Goal: Task Accomplishment & Management: Use online tool/utility

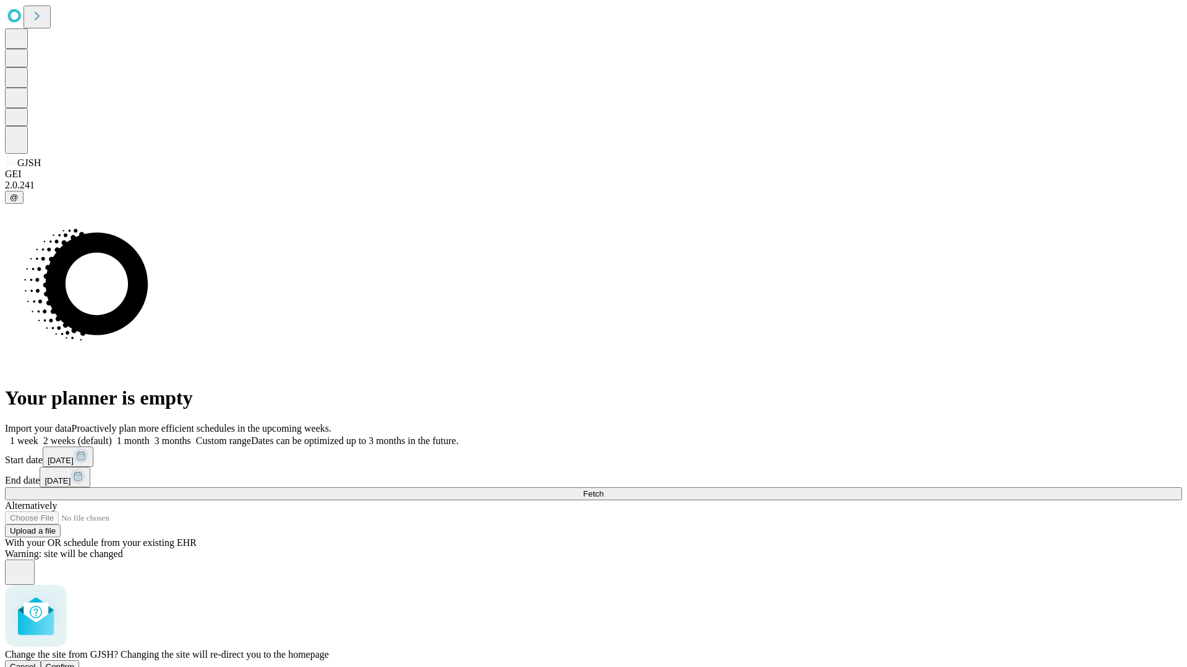
click at [75, 662] on span "Confirm" at bounding box center [60, 666] width 29 height 9
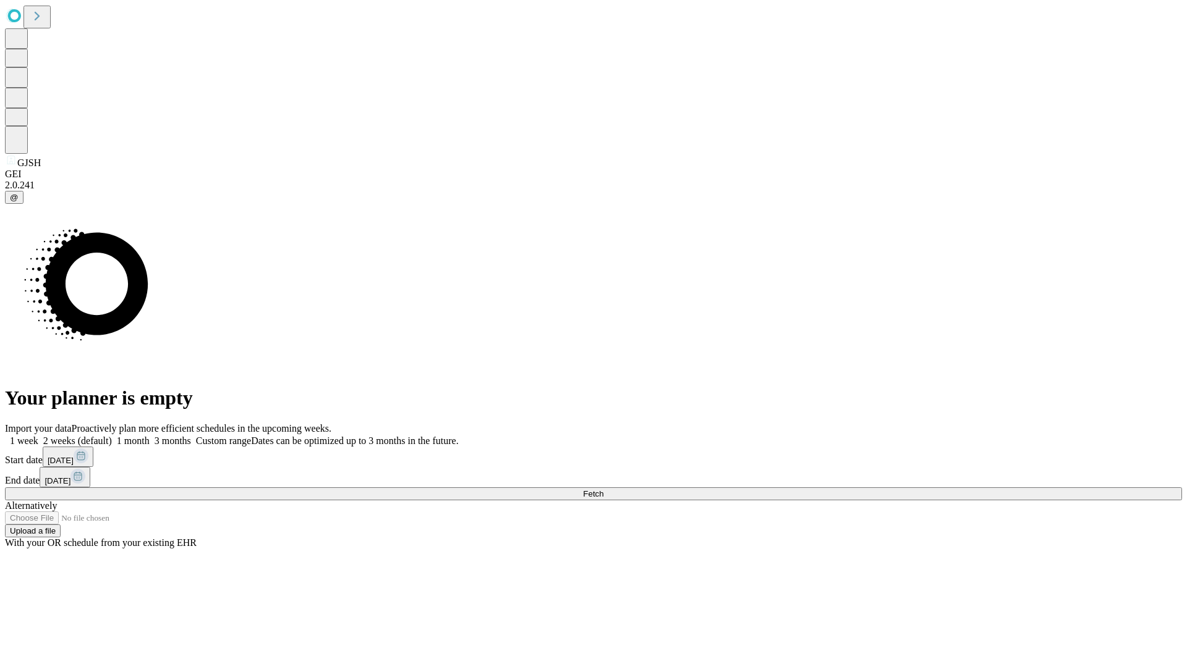
click at [150, 436] on label "1 month" at bounding box center [131, 441] width 38 height 11
click at [603, 489] on span "Fetch" at bounding box center [593, 493] width 20 height 9
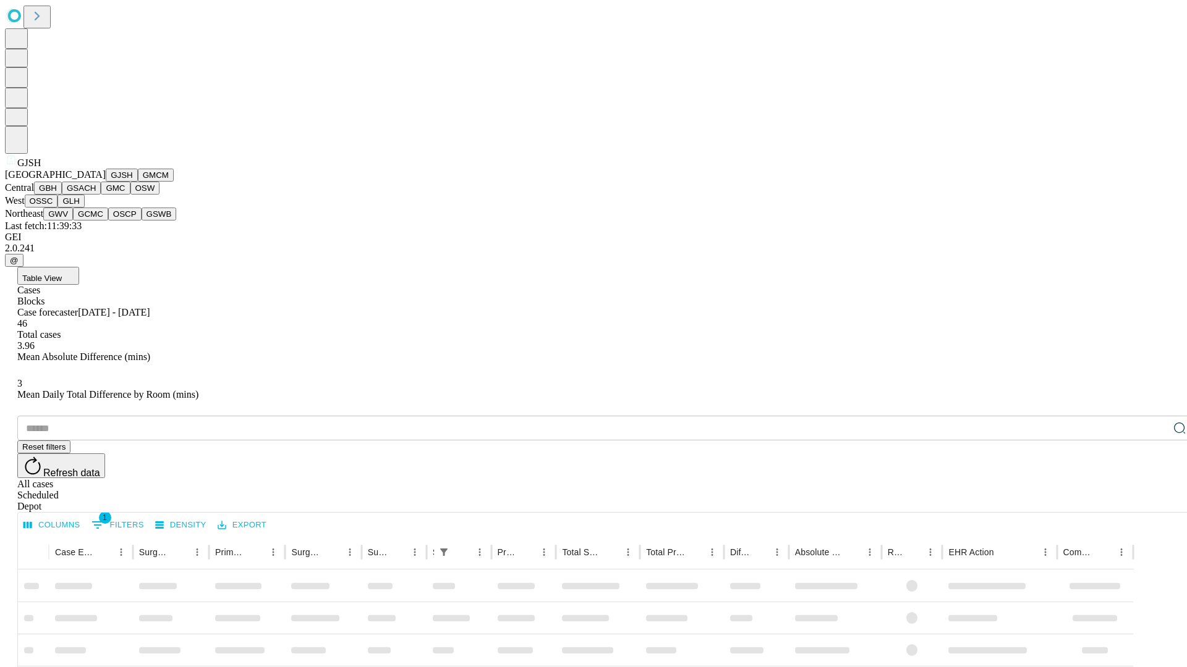
click at [138, 182] on button "GMCM" at bounding box center [156, 175] width 36 height 13
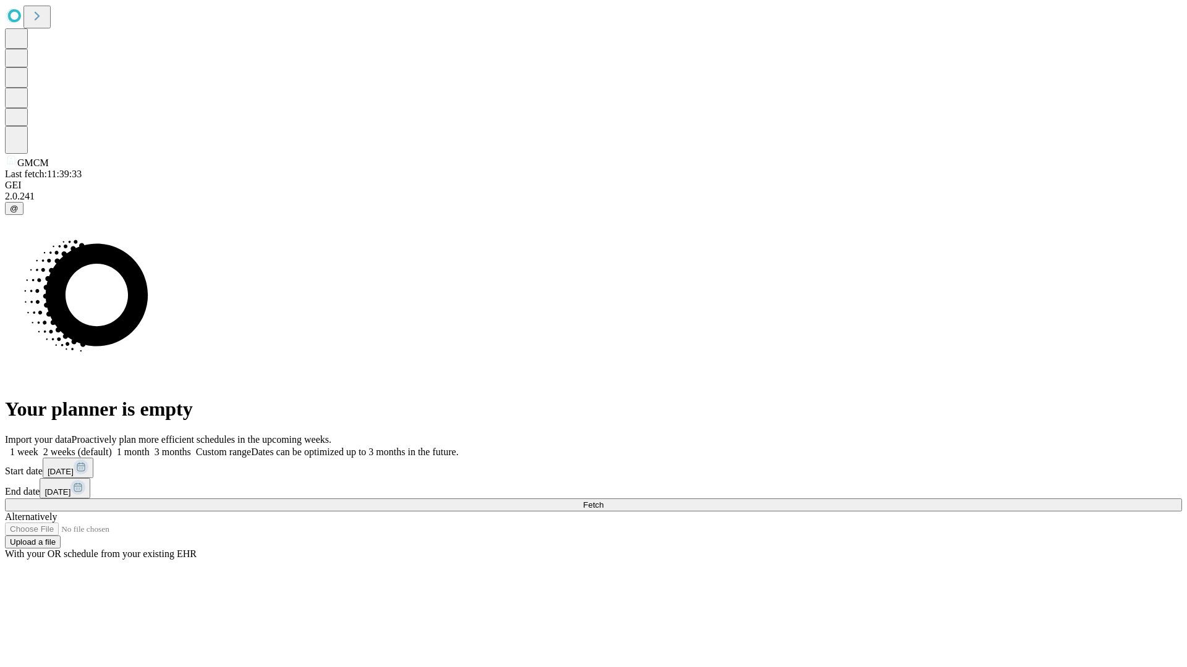
click at [150, 447] on label "1 month" at bounding box center [131, 452] width 38 height 11
click at [603, 501] on span "Fetch" at bounding box center [593, 505] width 20 height 9
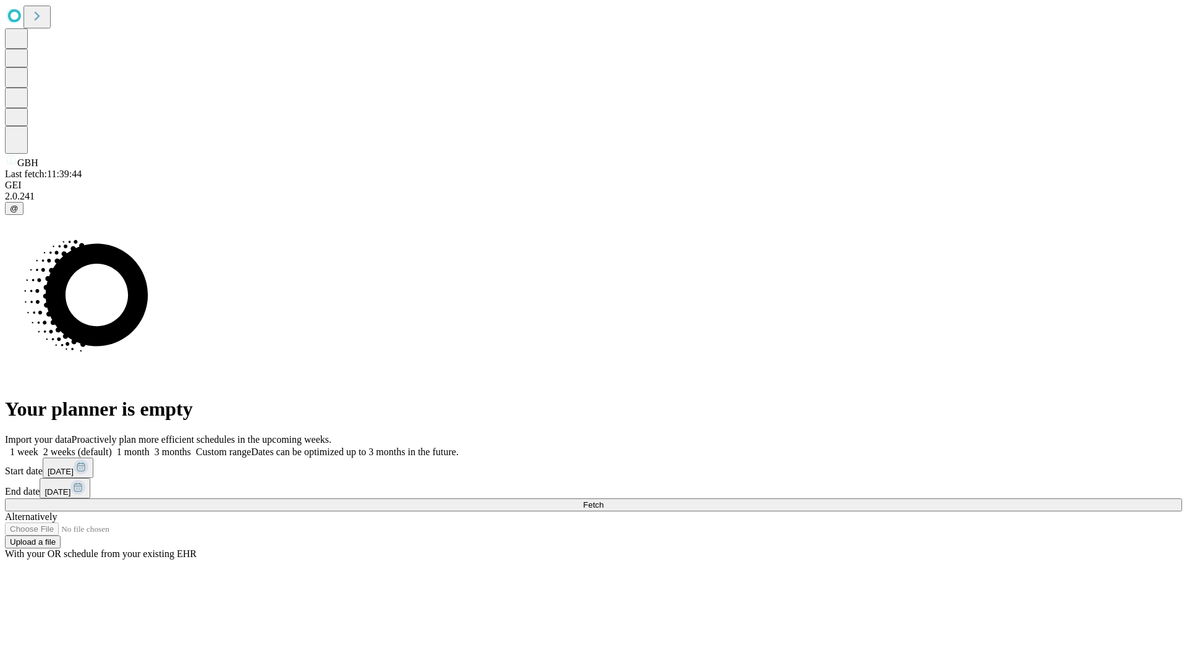
click at [603, 501] on span "Fetch" at bounding box center [593, 505] width 20 height 9
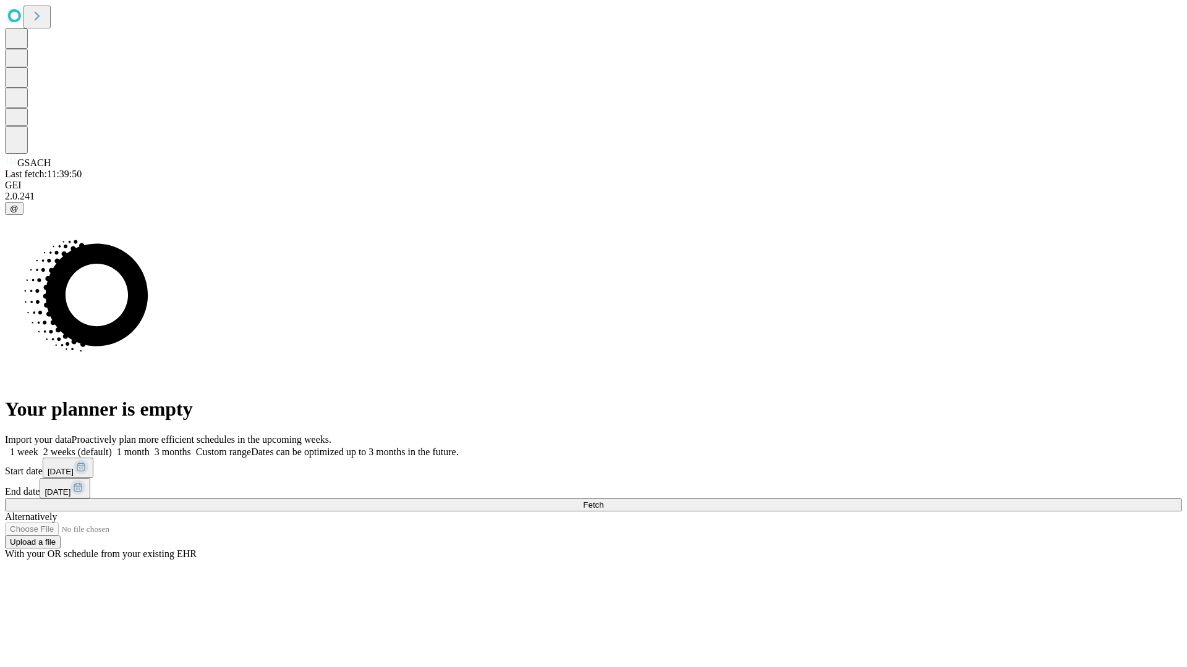
click at [150, 447] on label "1 month" at bounding box center [131, 452] width 38 height 11
click at [603, 501] on span "Fetch" at bounding box center [593, 505] width 20 height 9
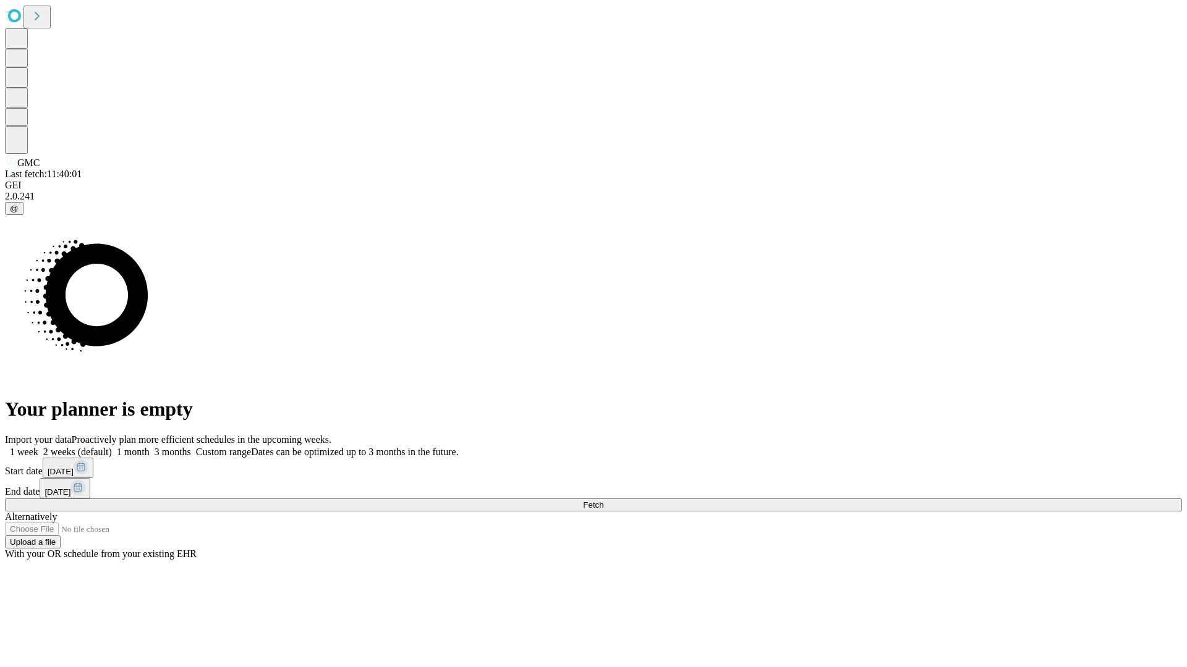
click at [150, 447] on label "1 month" at bounding box center [131, 452] width 38 height 11
click at [603, 501] on span "Fetch" at bounding box center [593, 505] width 20 height 9
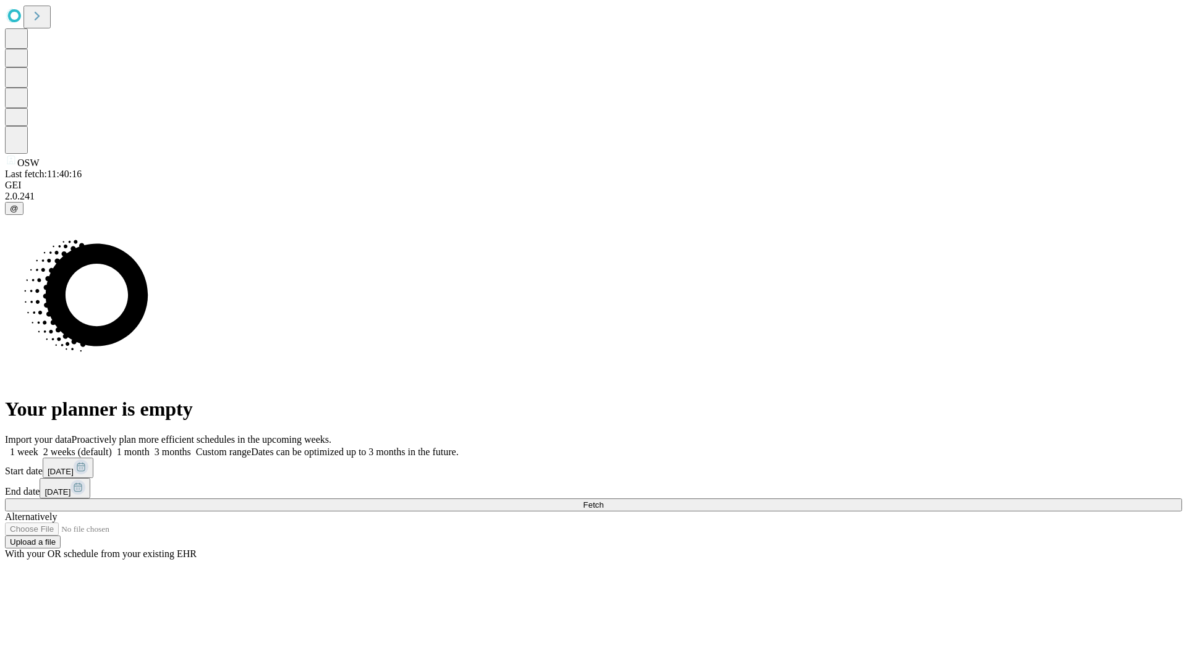
click at [150, 447] on label "1 month" at bounding box center [131, 452] width 38 height 11
click at [603, 501] on span "Fetch" at bounding box center [593, 505] width 20 height 9
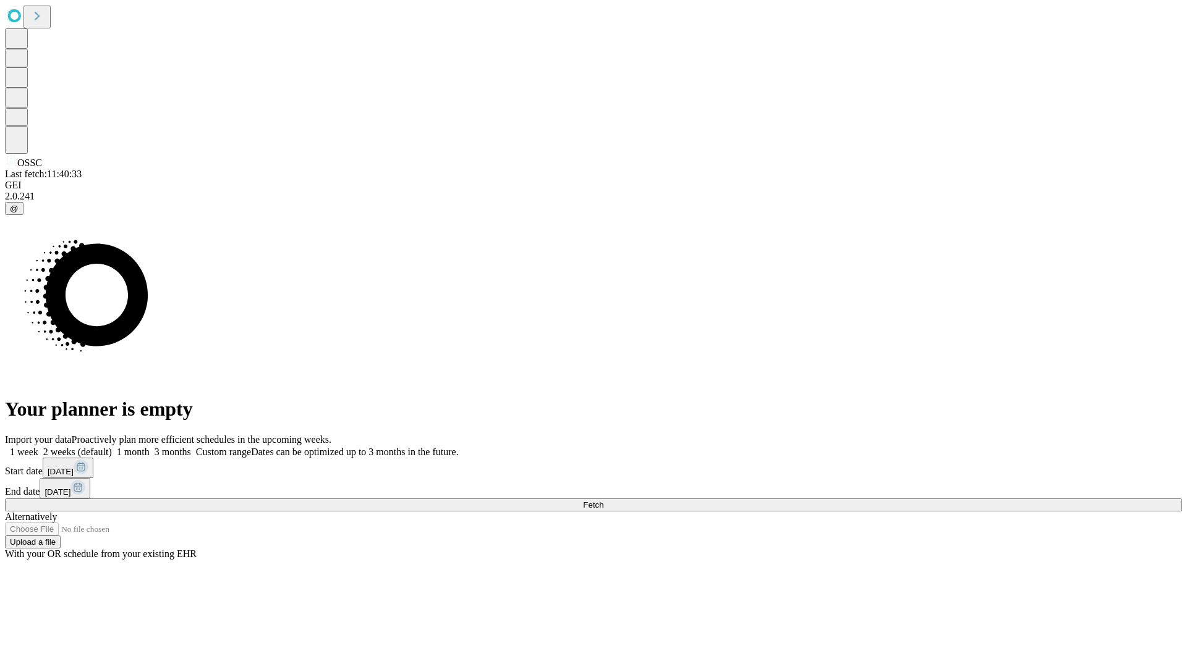
click at [150, 447] on label "1 month" at bounding box center [131, 452] width 38 height 11
click at [603, 501] on span "Fetch" at bounding box center [593, 505] width 20 height 9
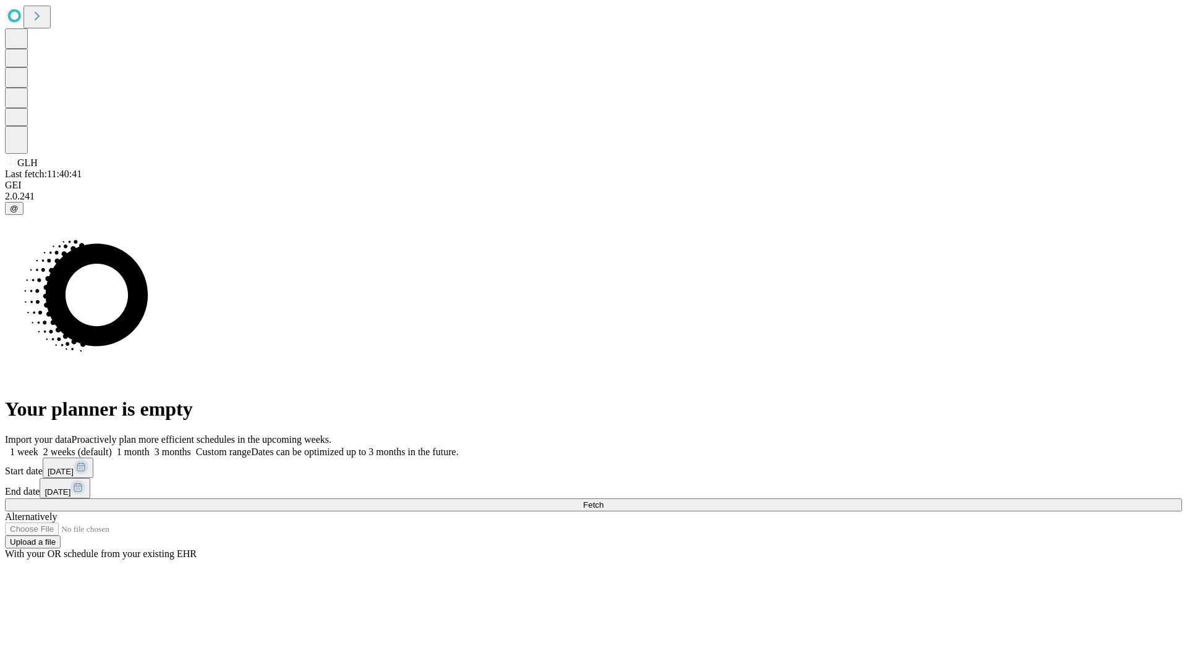
click at [150, 447] on label "1 month" at bounding box center [131, 452] width 38 height 11
click at [603, 501] on span "Fetch" at bounding box center [593, 505] width 20 height 9
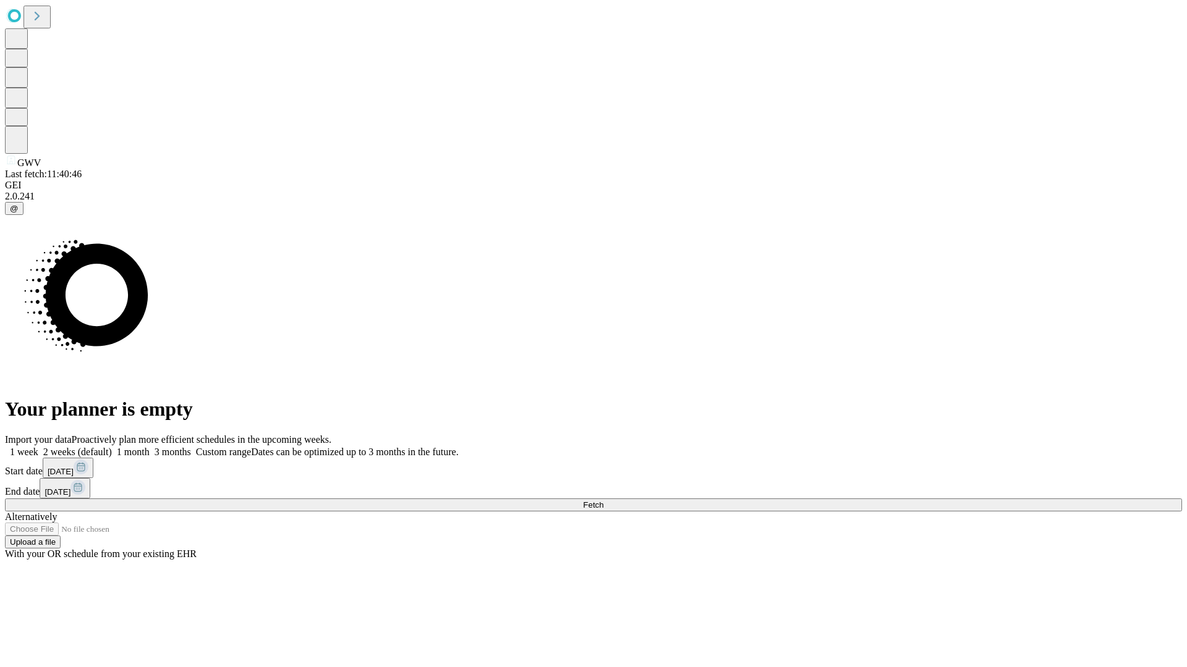
click at [150, 447] on label "1 month" at bounding box center [131, 452] width 38 height 11
click at [603, 501] on span "Fetch" at bounding box center [593, 505] width 20 height 9
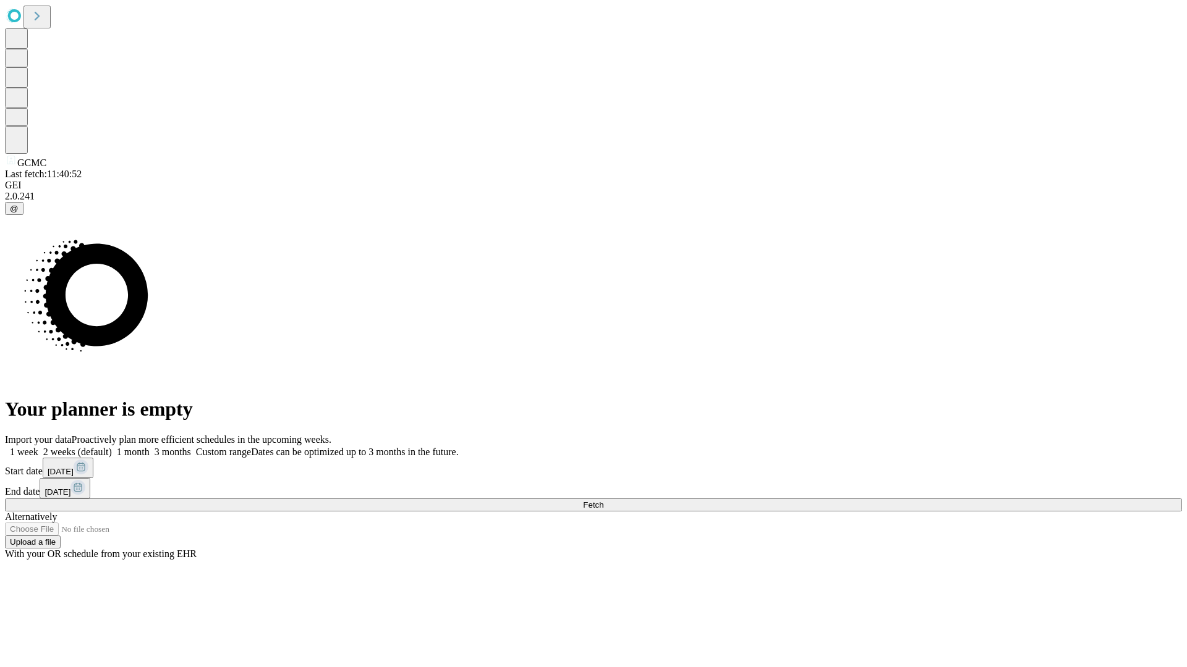
click at [150, 447] on label "1 month" at bounding box center [131, 452] width 38 height 11
click at [603, 501] on span "Fetch" at bounding box center [593, 505] width 20 height 9
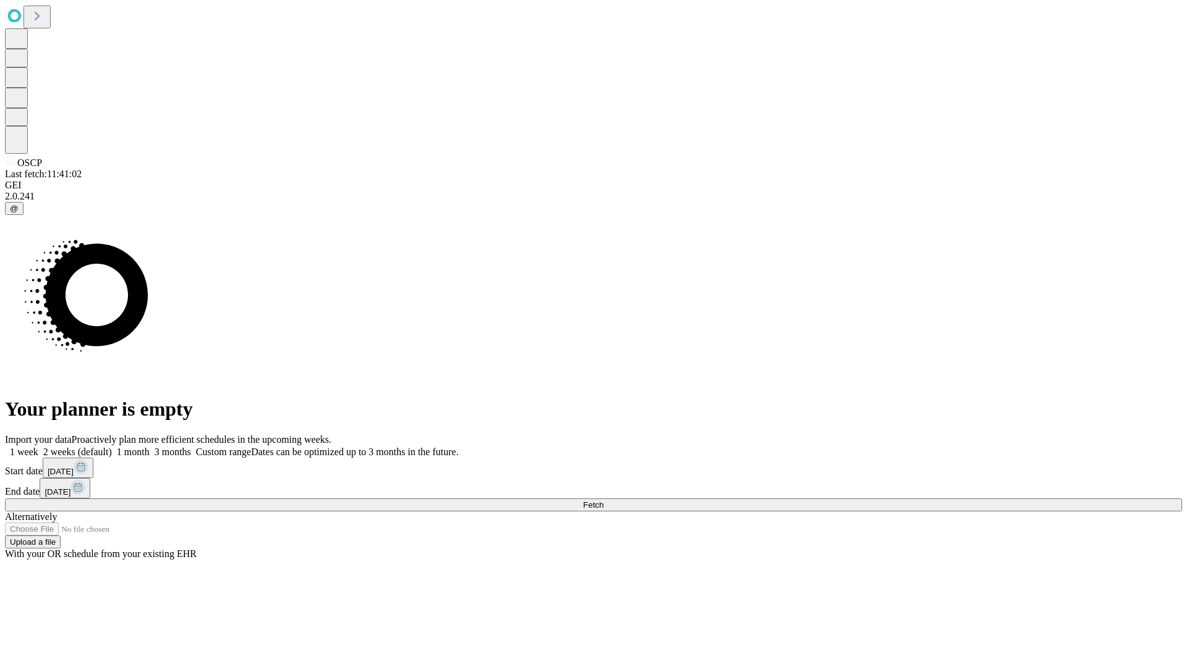
click at [603, 501] on span "Fetch" at bounding box center [593, 505] width 20 height 9
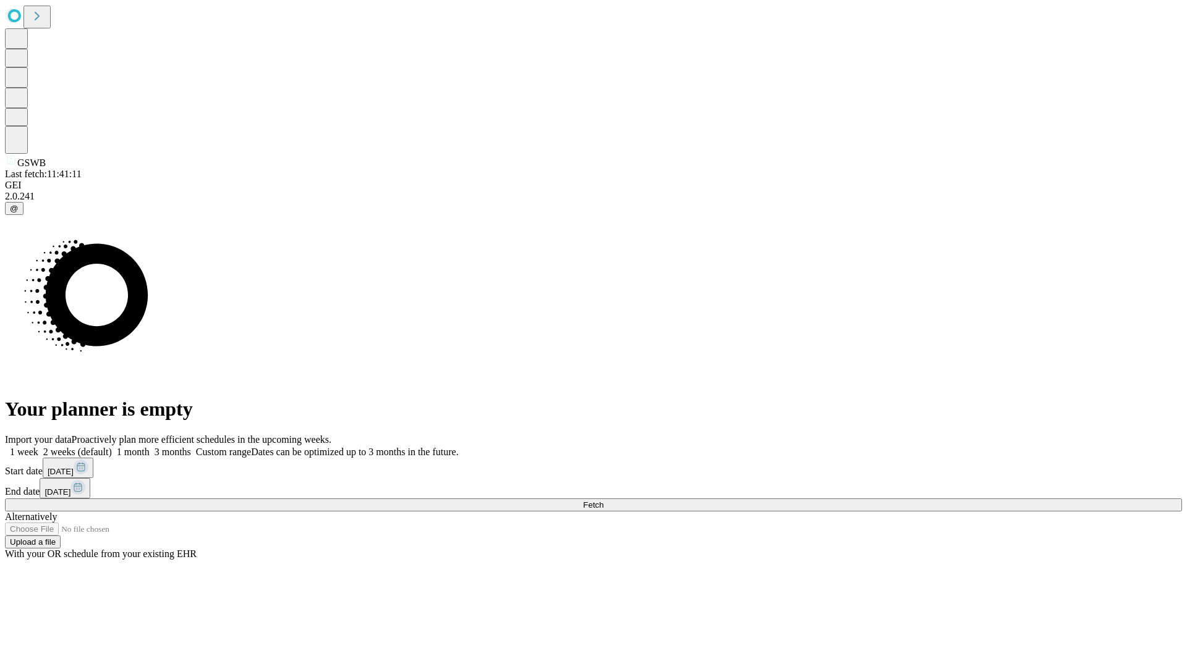
click at [150, 447] on label "1 month" at bounding box center [131, 452] width 38 height 11
click at [603, 501] on span "Fetch" at bounding box center [593, 505] width 20 height 9
